Goal: Find specific page/section: Find specific page/section

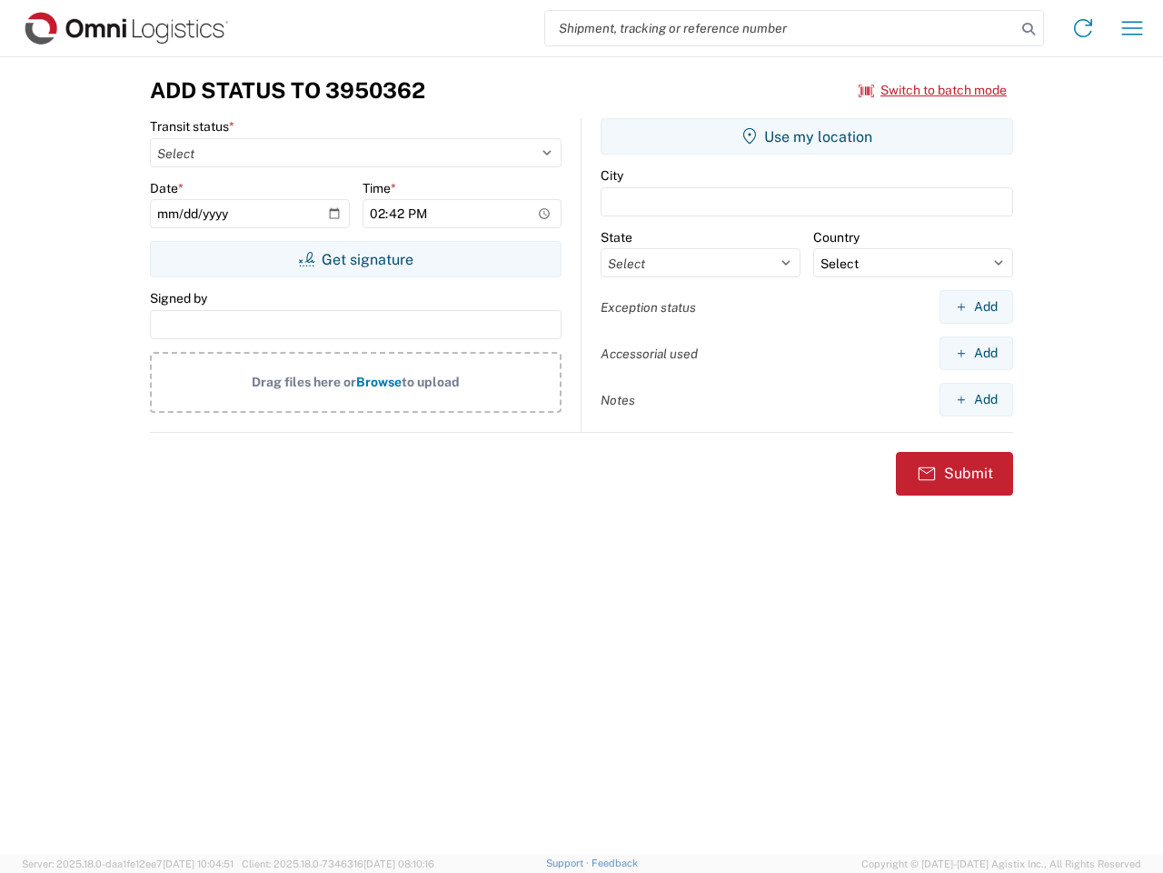
click at [781, 28] on input "search" at bounding box center [780, 28] width 471 height 35
click at [1029, 29] on icon at bounding box center [1028, 28] width 25 height 25
click at [1083, 28] on icon at bounding box center [1083, 28] width 29 height 29
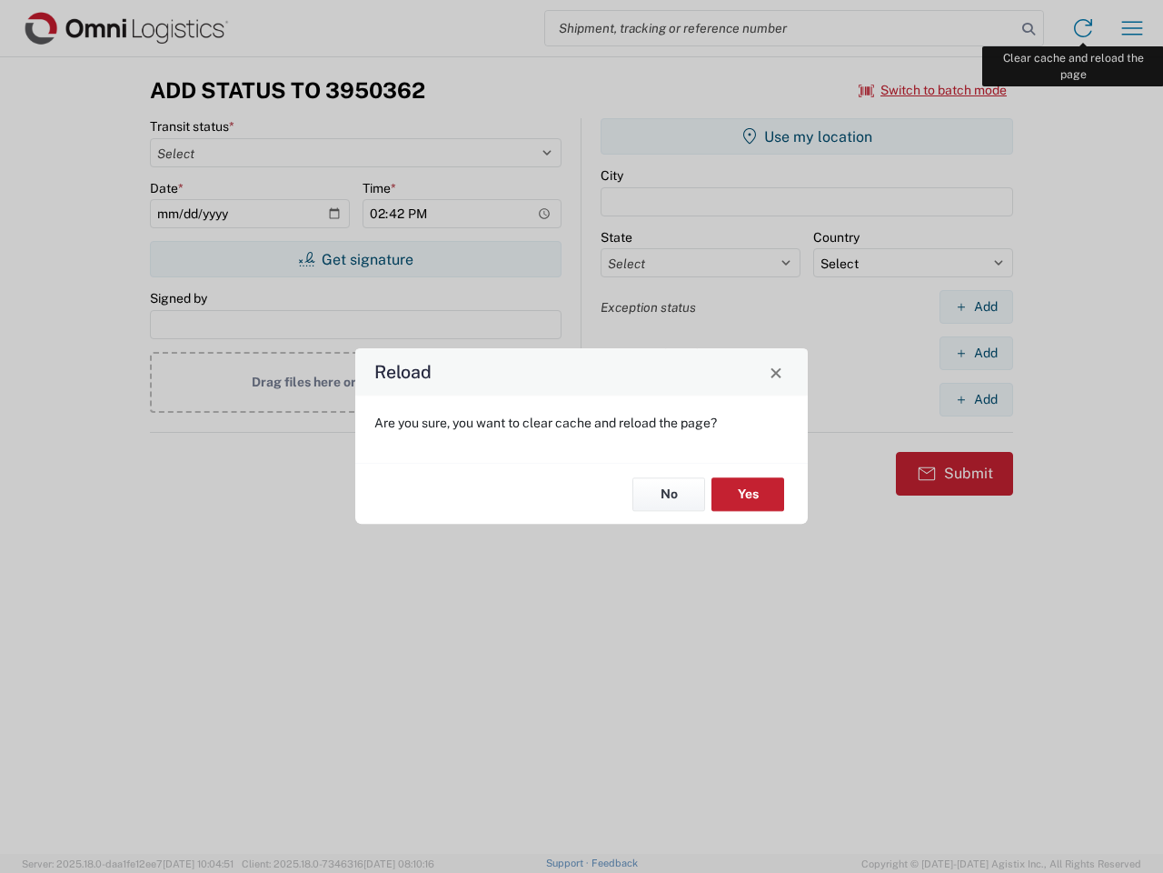
click at [1133, 28] on div "Reload Are you sure, you want to clear cache and reload the page? No Yes" at bounding box center [581, 436] width 1163 height 873
click at [933, 90] on div "Reload Are you sure, you want to clear cache and reload the page? No Yes" at bounding box center [581, 436] width 1163 height 873
click at [355, 259] on div "Reload Are you sure, you want to clear cache and reload the page? No Yes" at bounding box center [581, 436] width 1163 height 873
click at [807, 136] on div "Reload Are you sure, you want to clear cache and reload the page? No Yes" at bounding box center [581, 436] width 1163 height 873
click at [976, 306] on div "Reload Are you sure, you want to clear cache and reload the page? No Yes" at bounding box center [581, 436] width 1163 height 873
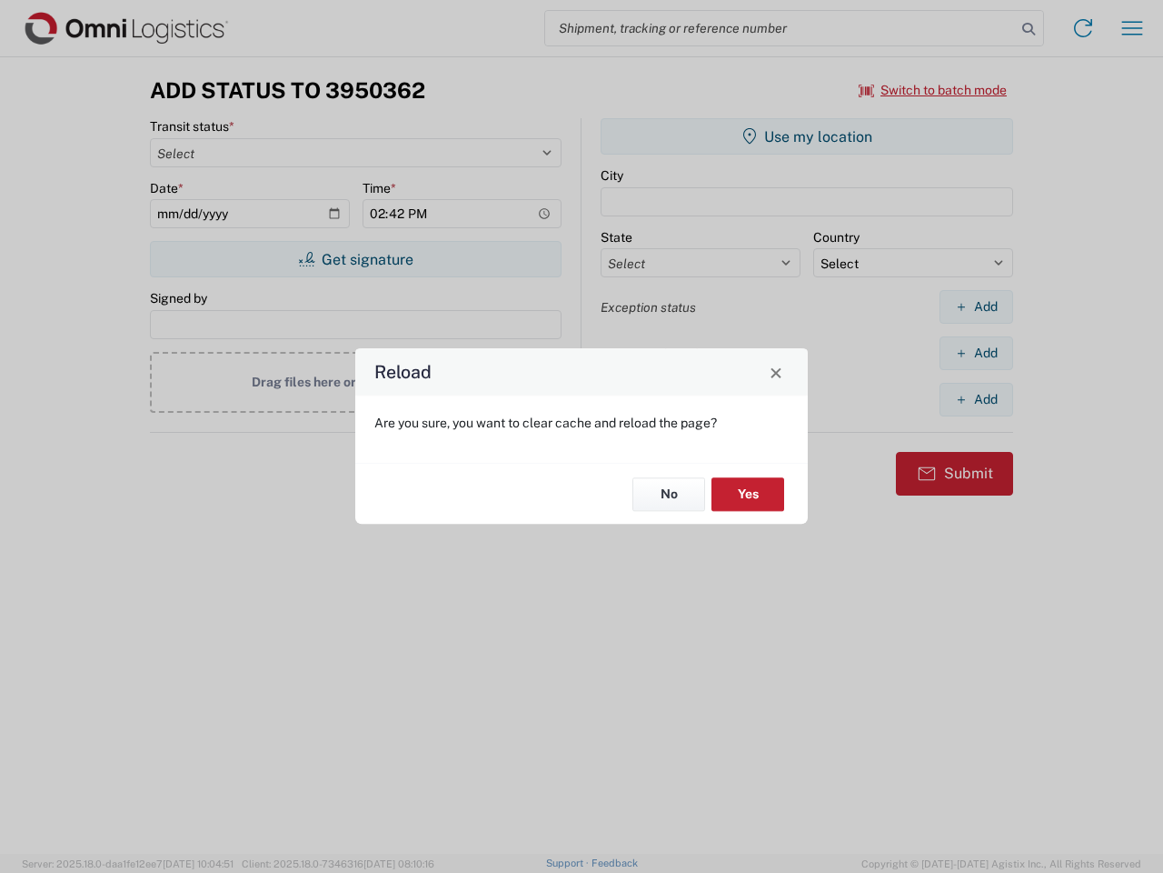
click at [976, 353] on div "Reload Are you sure, you want to clear cache and reload the page? No Yes" at bounding box center [581, 436] width 1163 height 873
click at [976, 399] on div "Reload Are you sure, you want to clear cache and reload the page? No Yes" at bounding box center [581, 436] width 1163 height 873
